Goal: Task Accomplishment & Management: Use online tool/utility

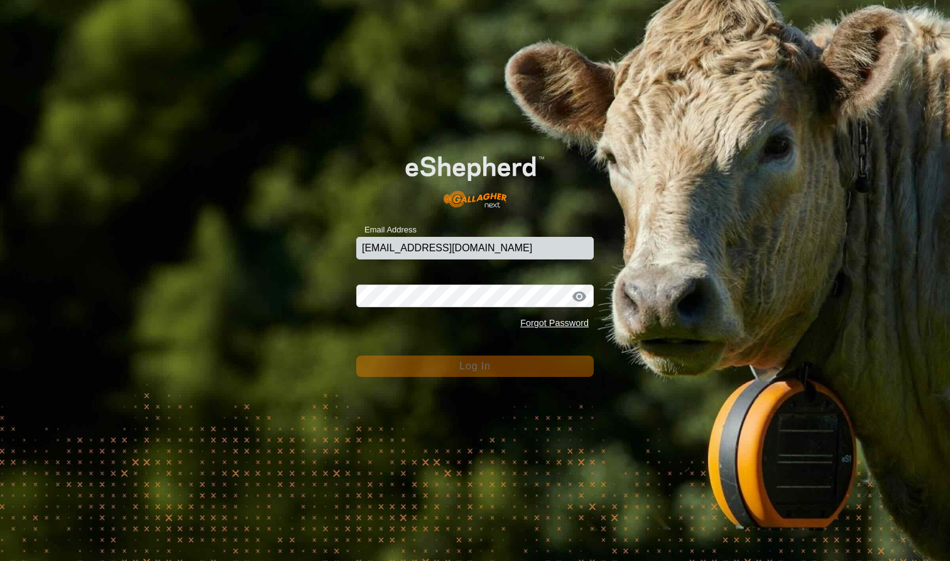
type input "mlwood@xtra.co.nz"
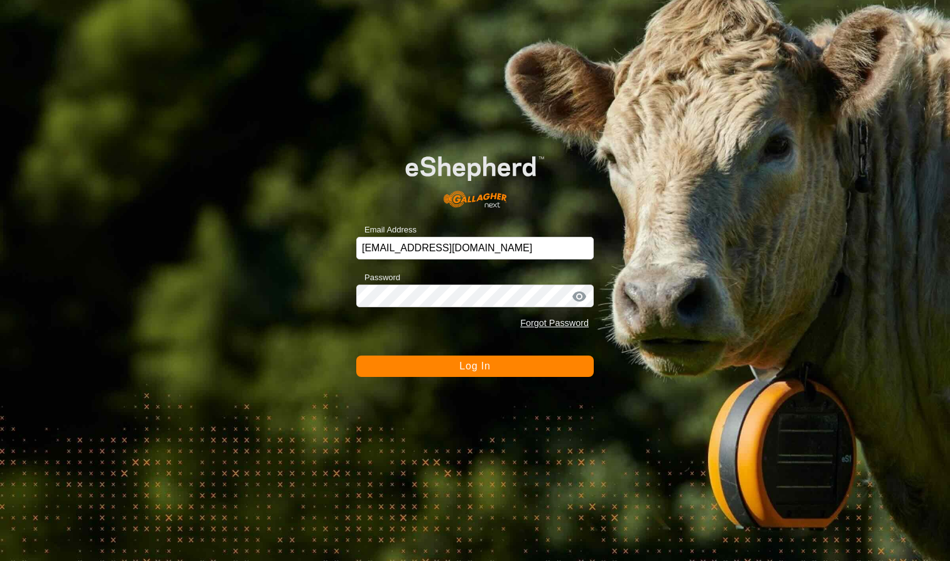
click at [511, 367] on button "Log In" at bounding box center [474, 365] width 237 height 21
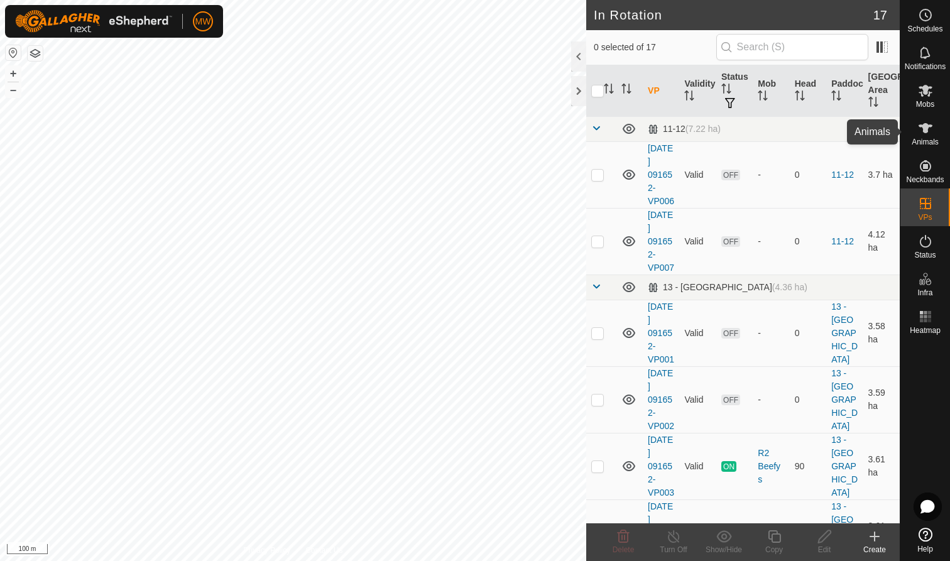
click at [932, 133] on icon at bounding box center [925, 128] width 15 height 15
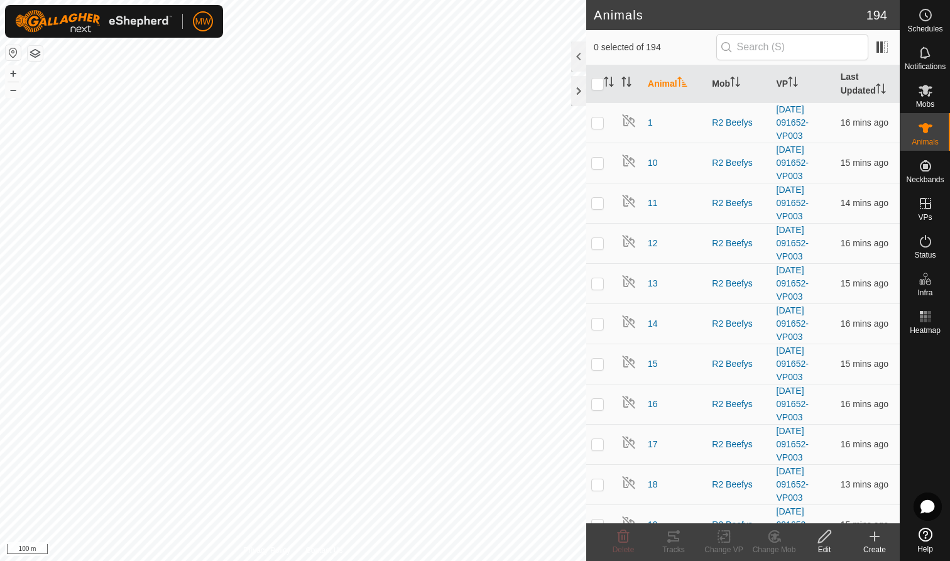
click at [923, 130] on icon at bounding box center [925, 128] width 14 height 10
click at [926, 86] on icon at bounding box center [925, 91] width 14 height 12
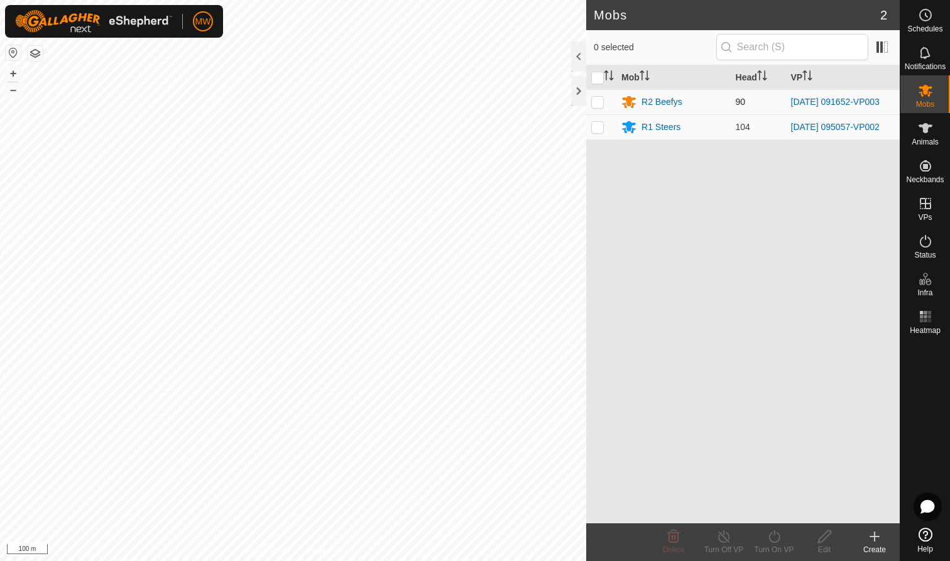
click at [598, 102] on p-checkbox at bounding box center [597, 102] width 13 height 10
checkbox input "true"
click at [769, 536] on icon at bounding box center [773, 536] width 11 height 13
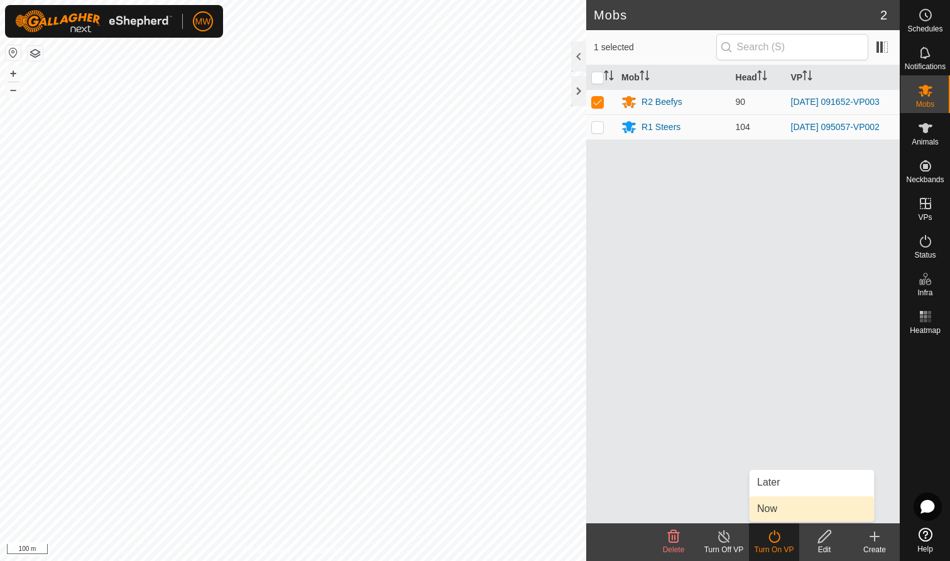
click at [766, 507] on link "Now" at bounding box center [811, 508] width 124 height 25
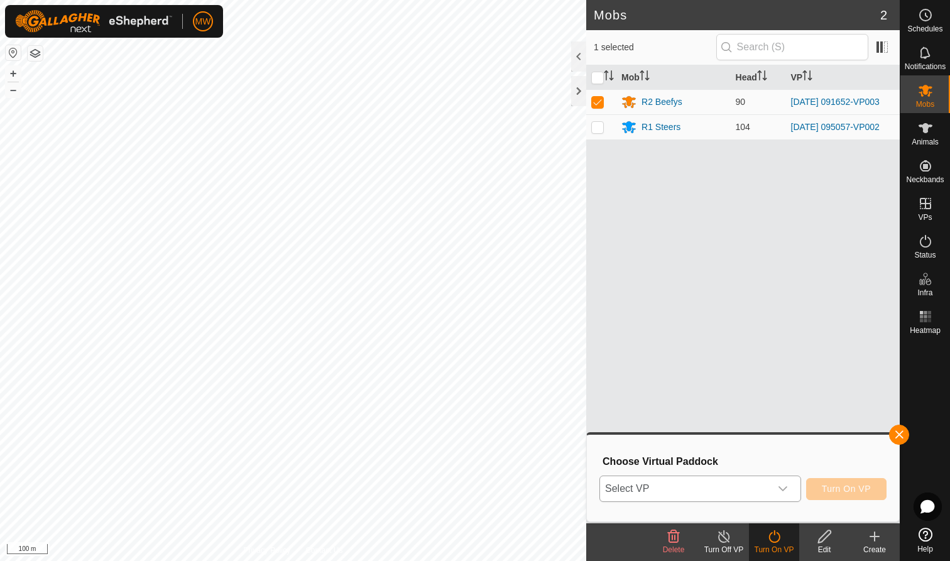
click at [786, 487] on icon "dropdown trigger" at bounding box center [782, 488] width 9 height 5
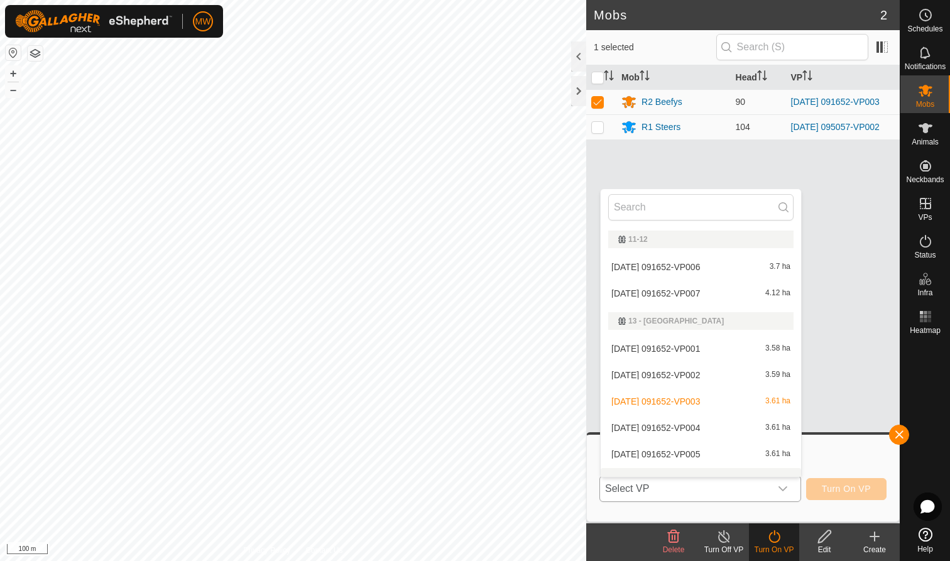
scroll to position [16, 0]
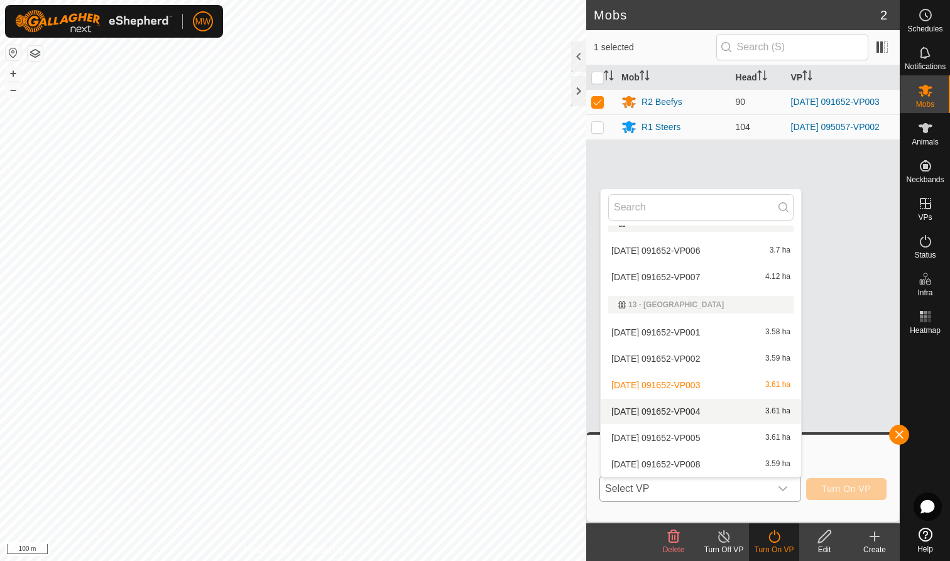
click at [697, 414] on li "2025-08-01 091652-VP004 3.61 ha" at bounding box center [700, 411] width 200 height 25
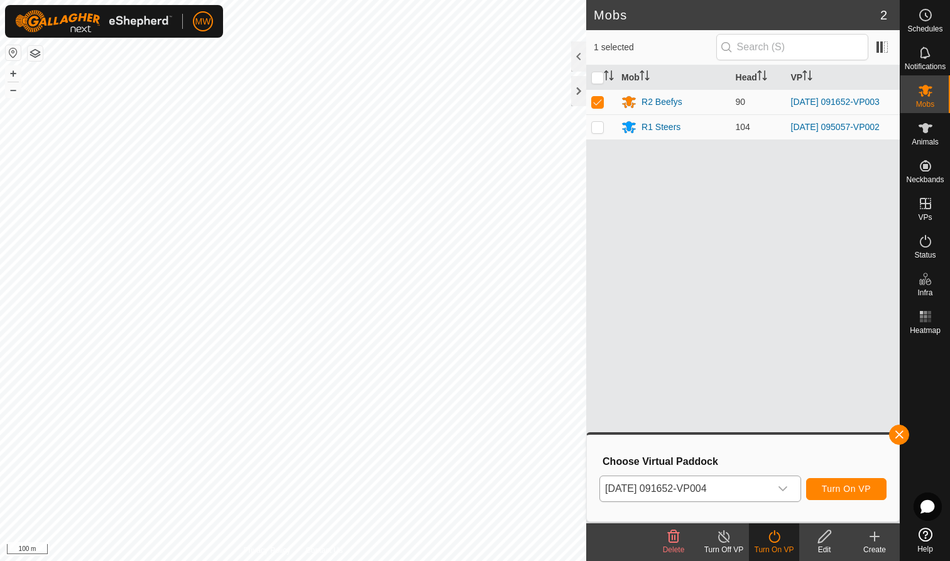
click at [864, 492] on span "Turn On VP" at bounding box center [845, 489] width 49 height 10
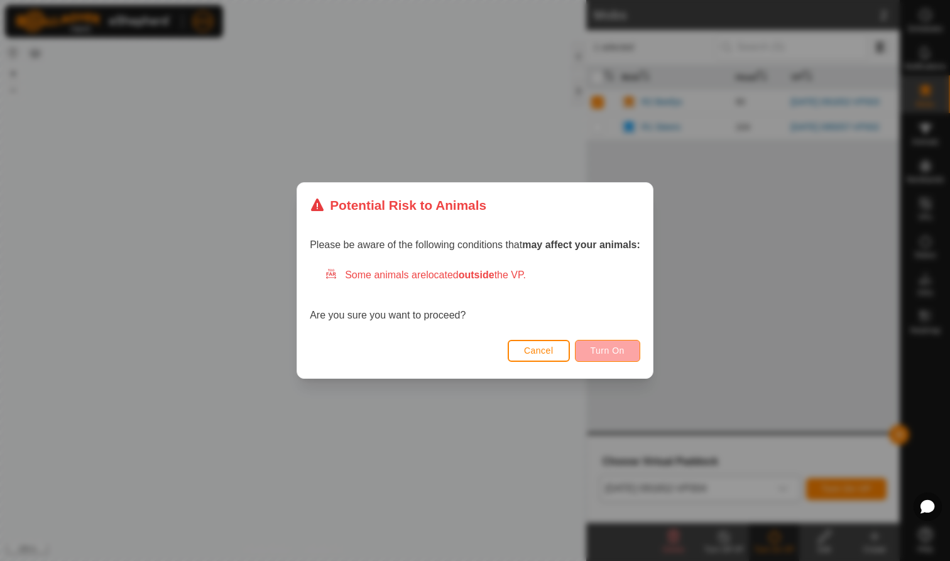
click at [624, 349] on span "Turn On" at bounding box center [607, 350] width 34 height 10
